Goal: Information Seeking & Learning: Compare options

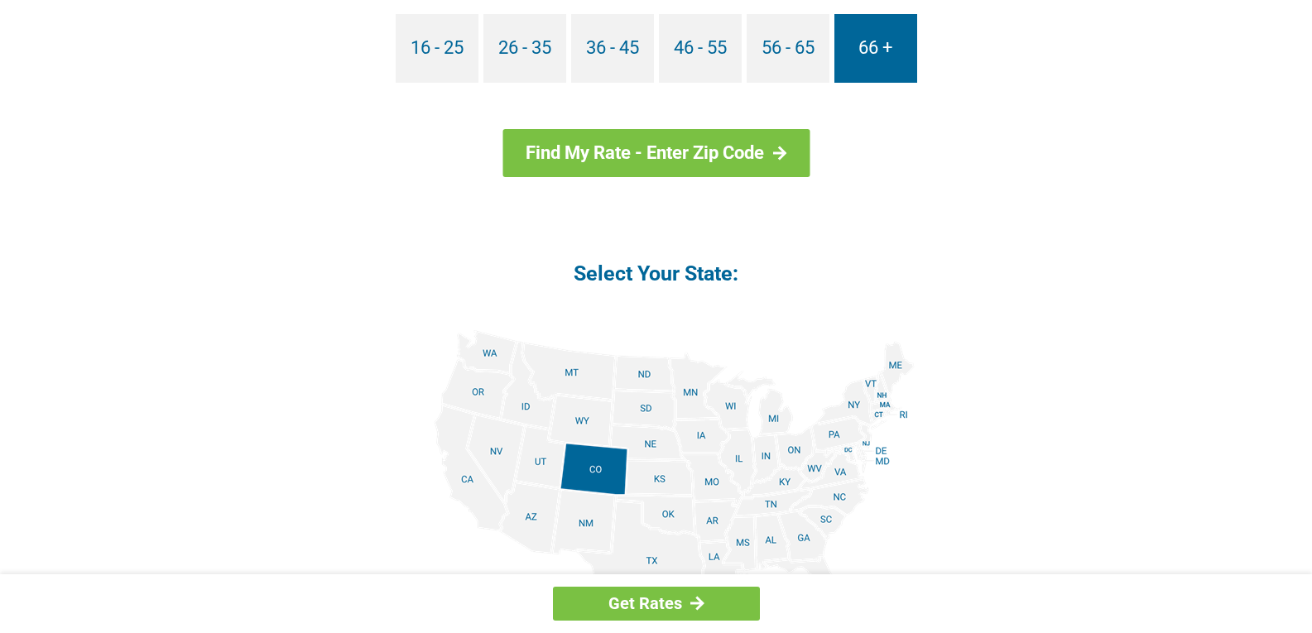
click at [892, 52] on link "66 +" at bounding box center [875, 48] width 83 height 69
